Goal: Navigation & Orientation: Find specific page/section

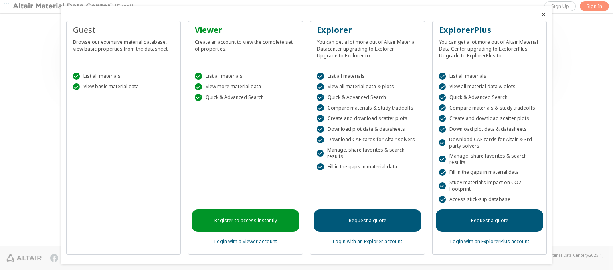
click at [540, 14] on icon "Close" at bounding box center [543, 14] width 6 height 6
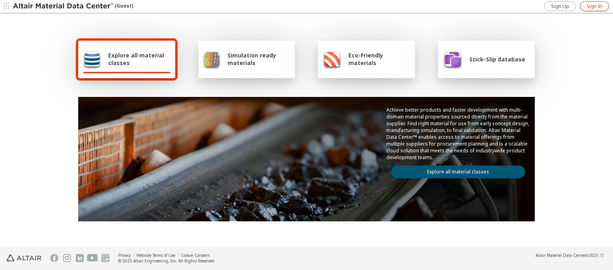
click at [594, 6] on span "Sign In" at bounding box center [595, 6] width 16 height 6
click at [63, 6] on img at bounding box center [64, 6] width 102 height 8
click at [136, 59] on span "Explore all material classes" at bounding box center [139, 58] width 62 height 15
click at [455, 170] on link "Explore all material classes" at bounding box center [458, 172] width 134 height 13
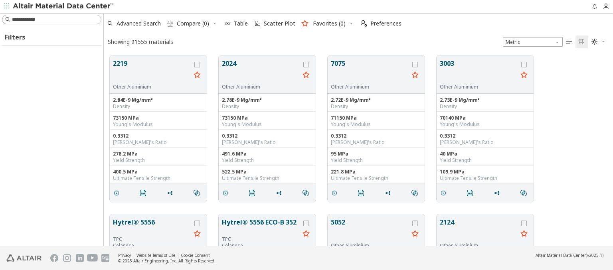
scroll to position [191, 503]
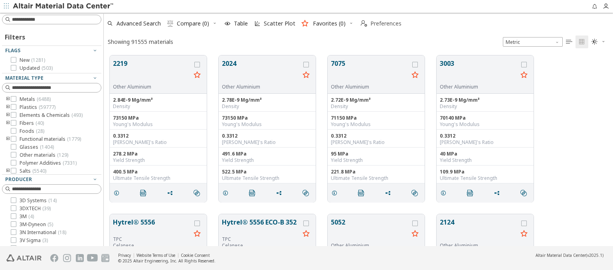
click at [379, 24] on span "Preferences" at bounding box center [385, 24] width 31 height 6
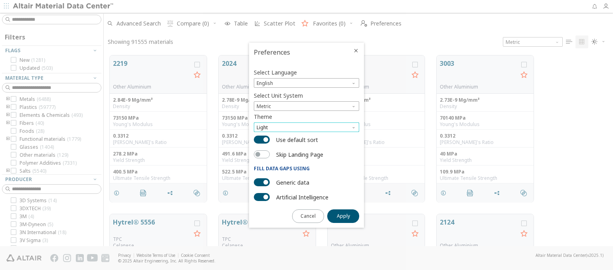
click at [306, 127] on span "Light" at bounding box center [306, 128] width 105 height 10
click at [269, 147] on span "Light Blue" at bounding box center [268, 147] width 22 height 6
click at [343, 215] on span "Apply" at bounding box center [343, 216] width 13 height 6
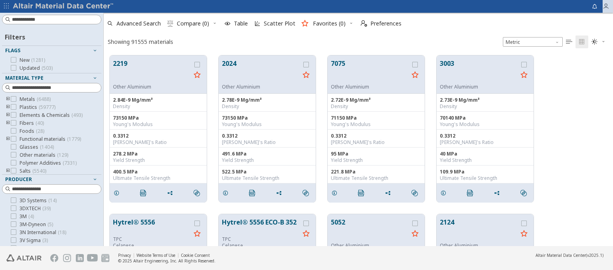
click at [608, 6] on icon "button" at bounding box center [606, 6] width 6 height 6
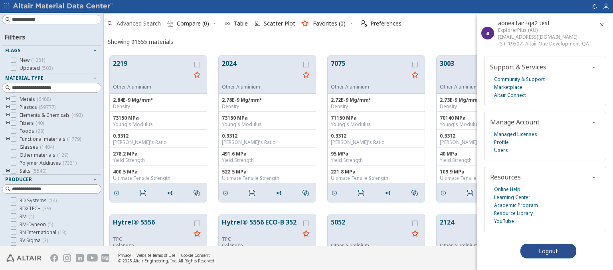
click at [134, 24] on span "Advanced Search" at bounding box center [139, 24] width 44 height 6
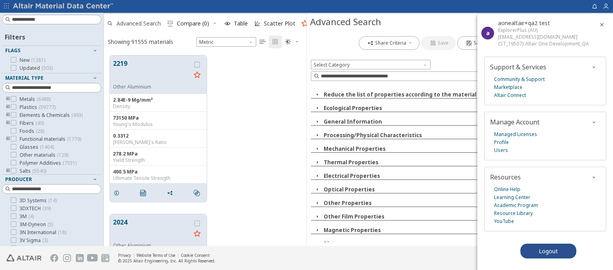
scroll to position [191, 196]
click at [63, 6] on img at bounding box center [64, 6] width 102 height 8
